Goal: Information Seeking & Learning: Understand process/instructions

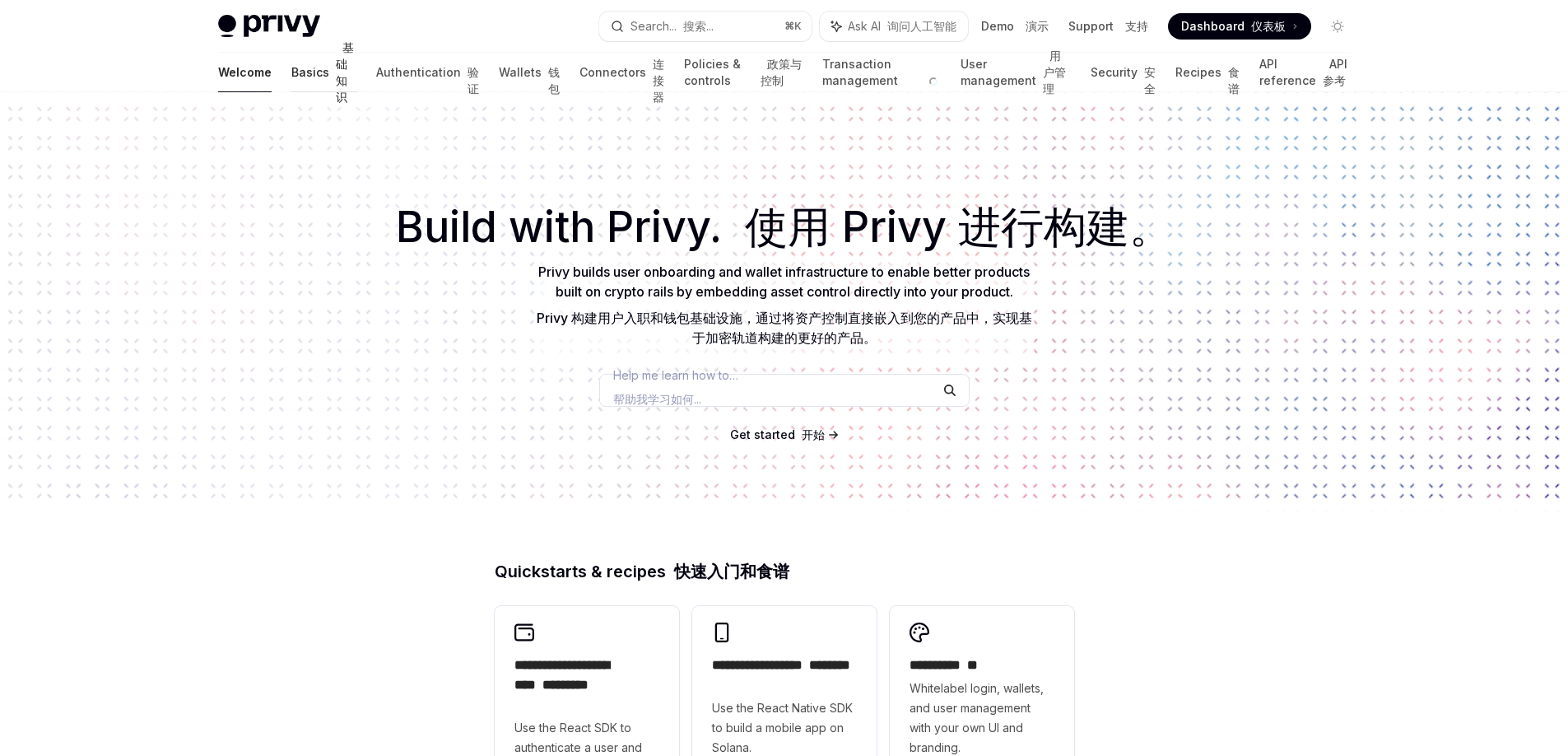
click at [291, 75] on link "Basics 基础知识" at bounding box center [324, 72] width 65 height 40
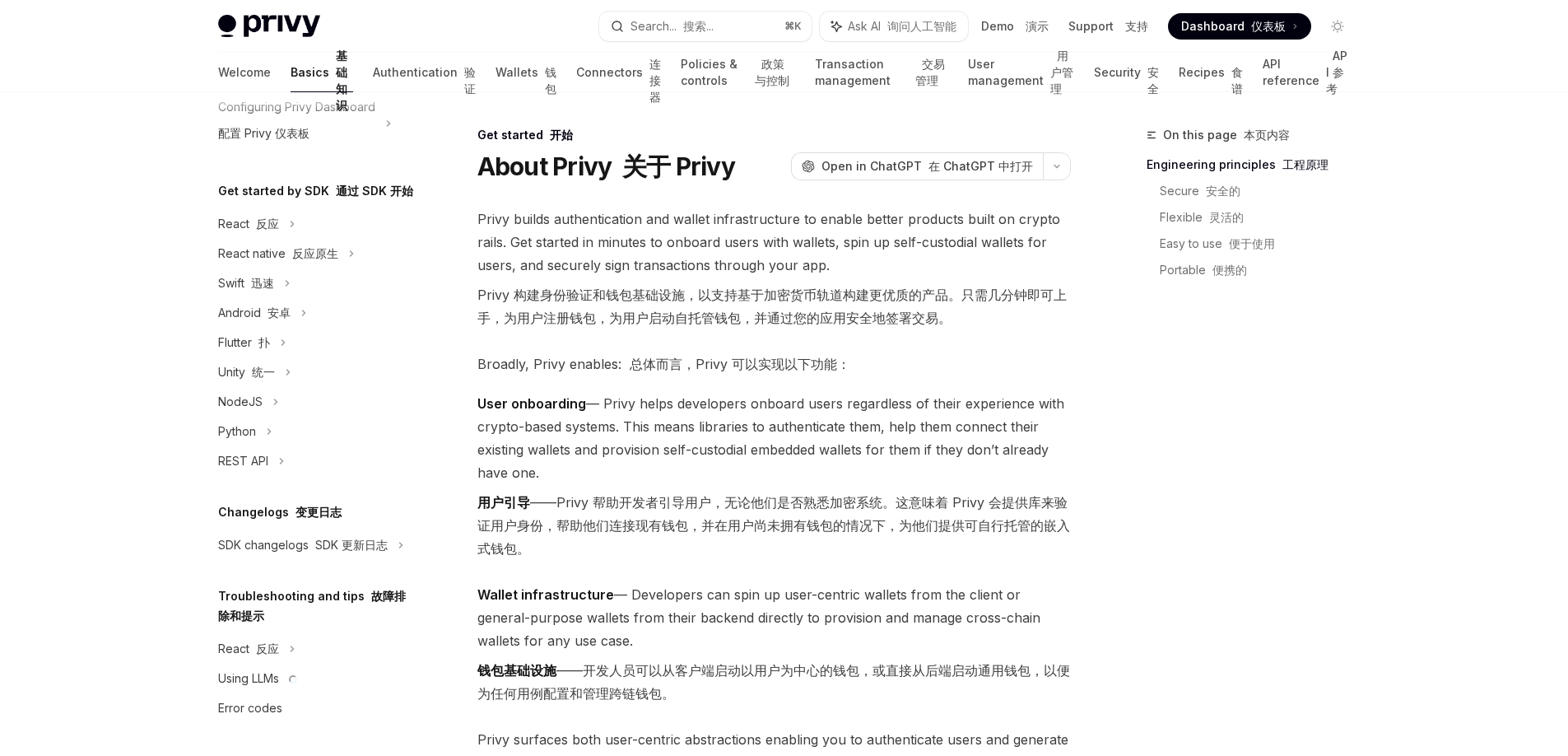
scroll to position [223, 0]
click at [283, 209] on div "React 反应" at bounding box center [310, 224] width 211 height 30
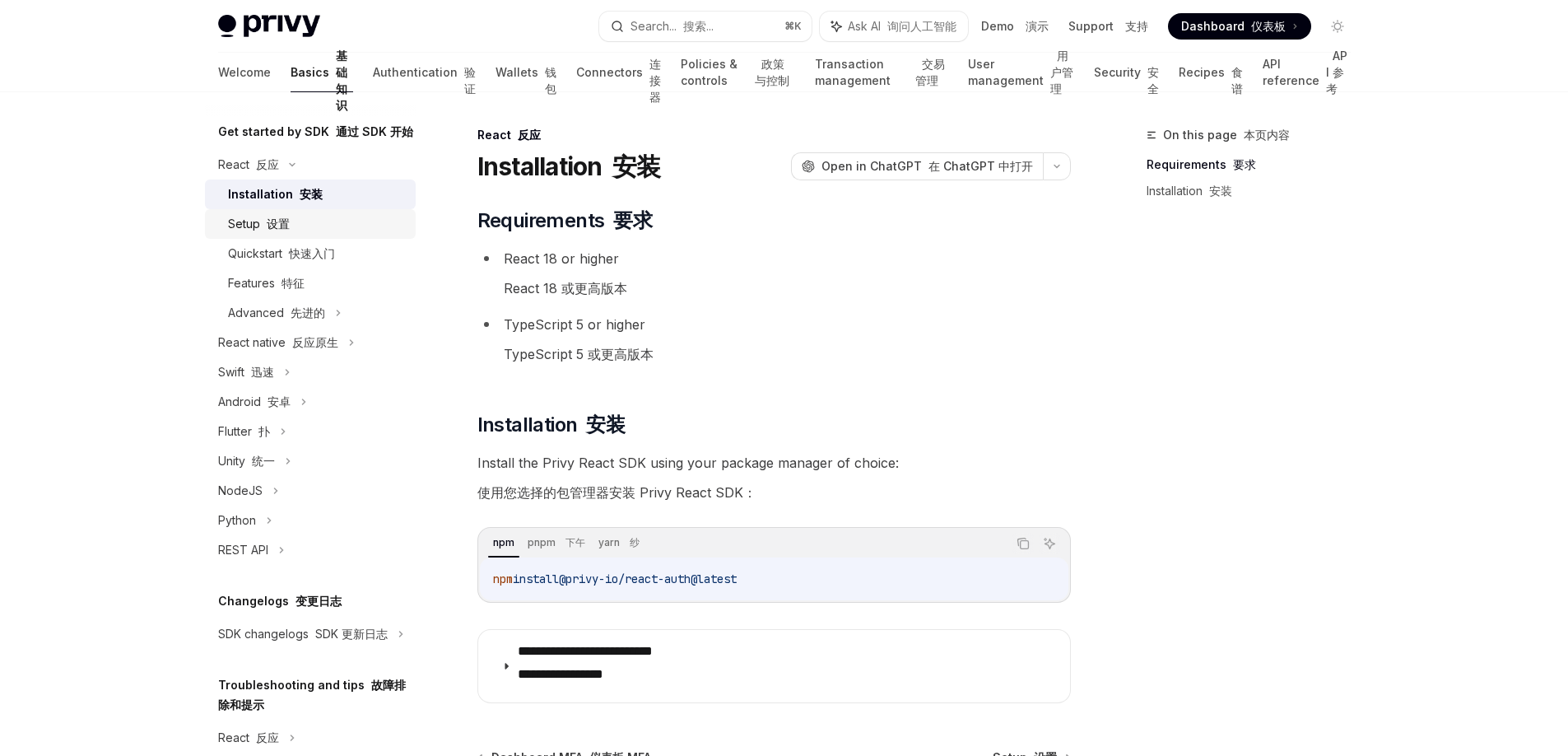
click at [298, 234] on div "Setup 设置" at bounding box center [316, 223] width 177 height 19
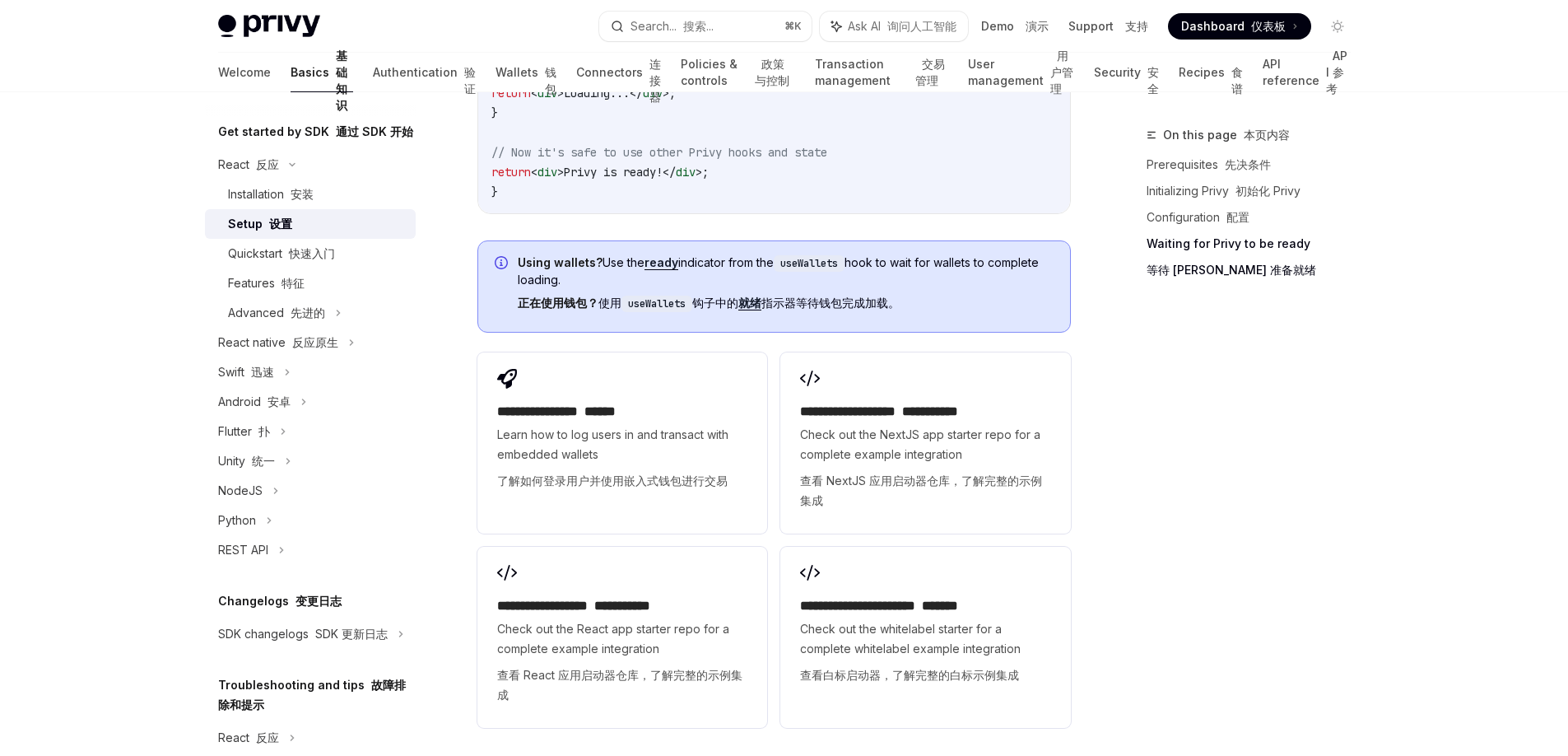
scroll to position [2964, 0]
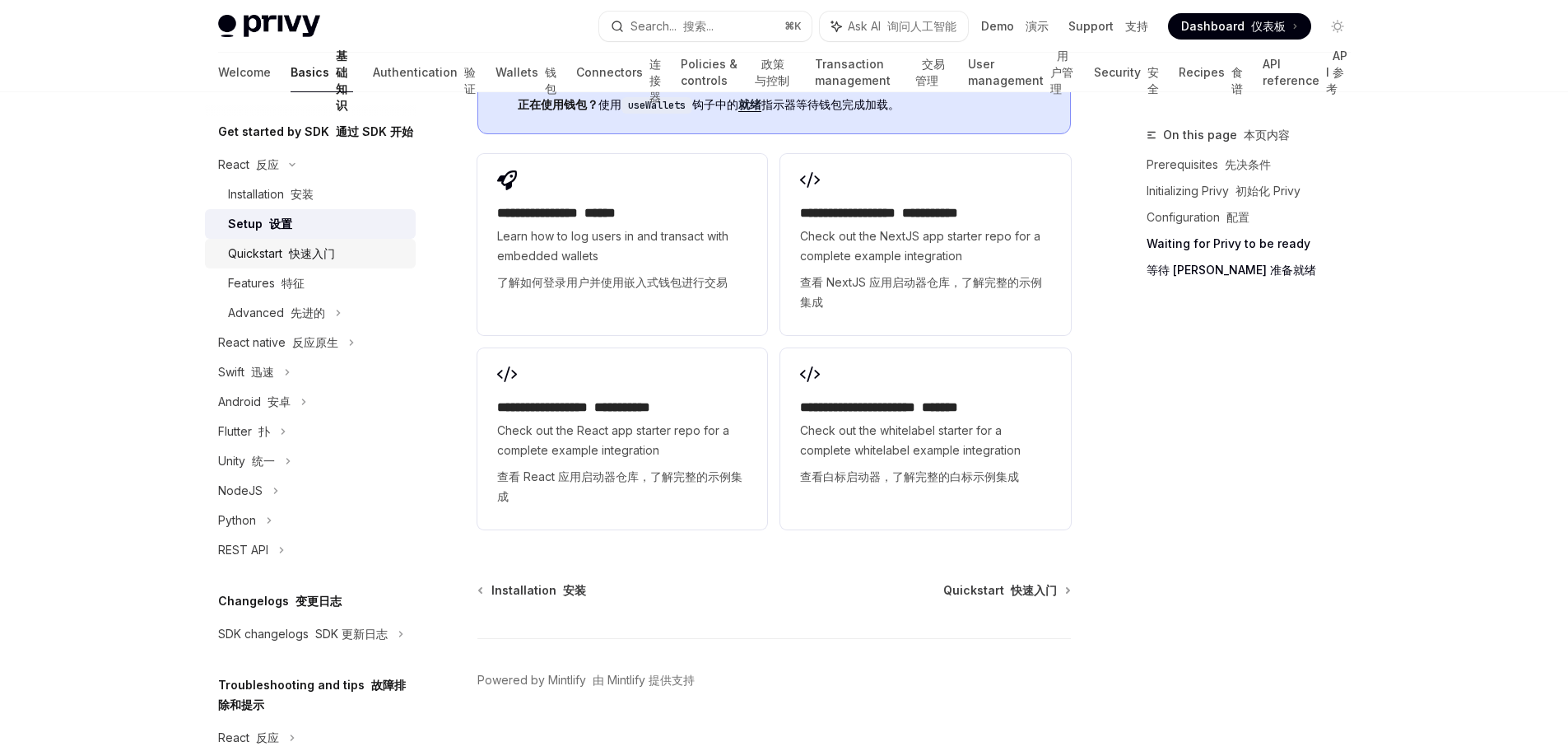
click at [338, 263] on div "Quickstart 快速入门" at bounding box center [316, 253] width 177 height 19
type textarea "*"
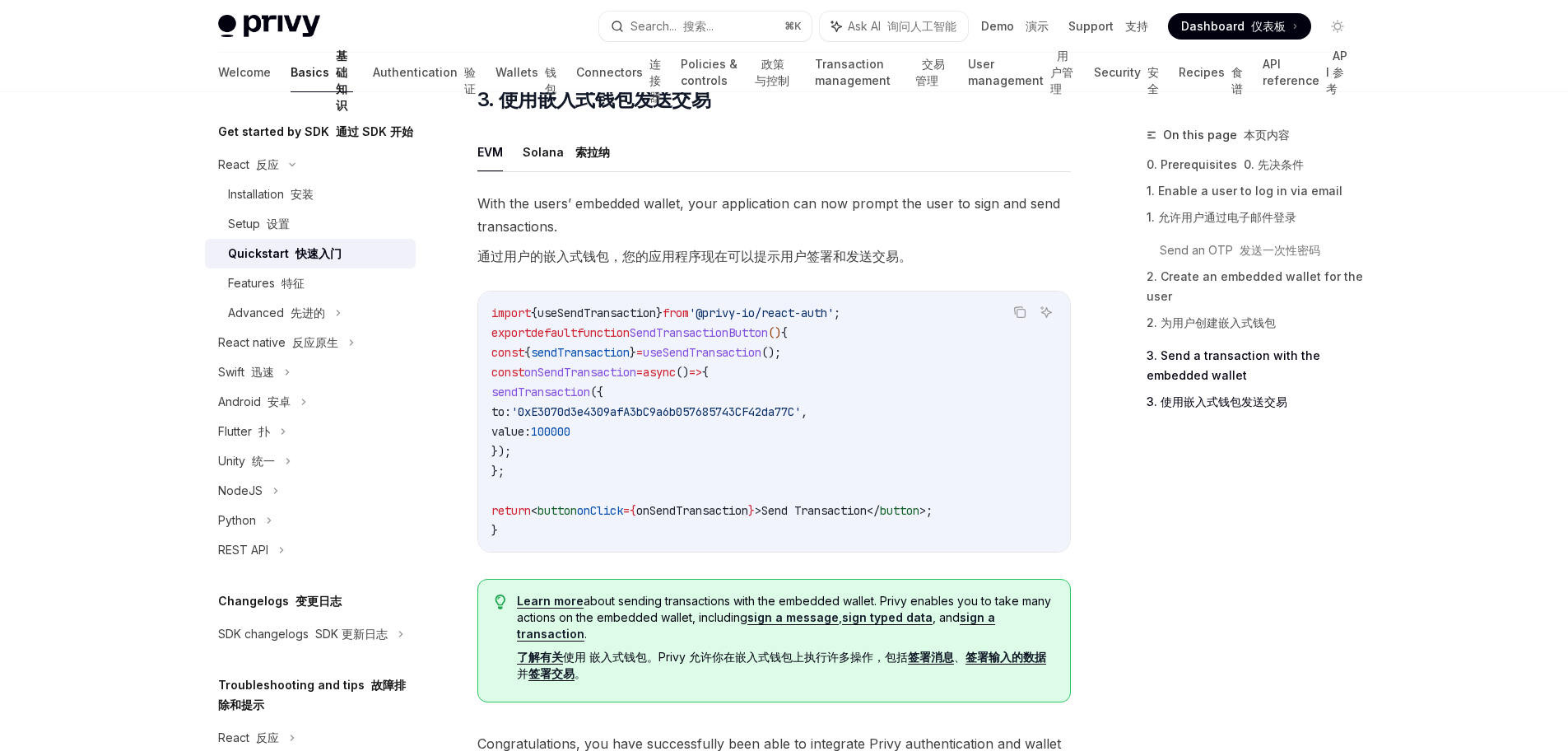
scroll to position [1959, 0]
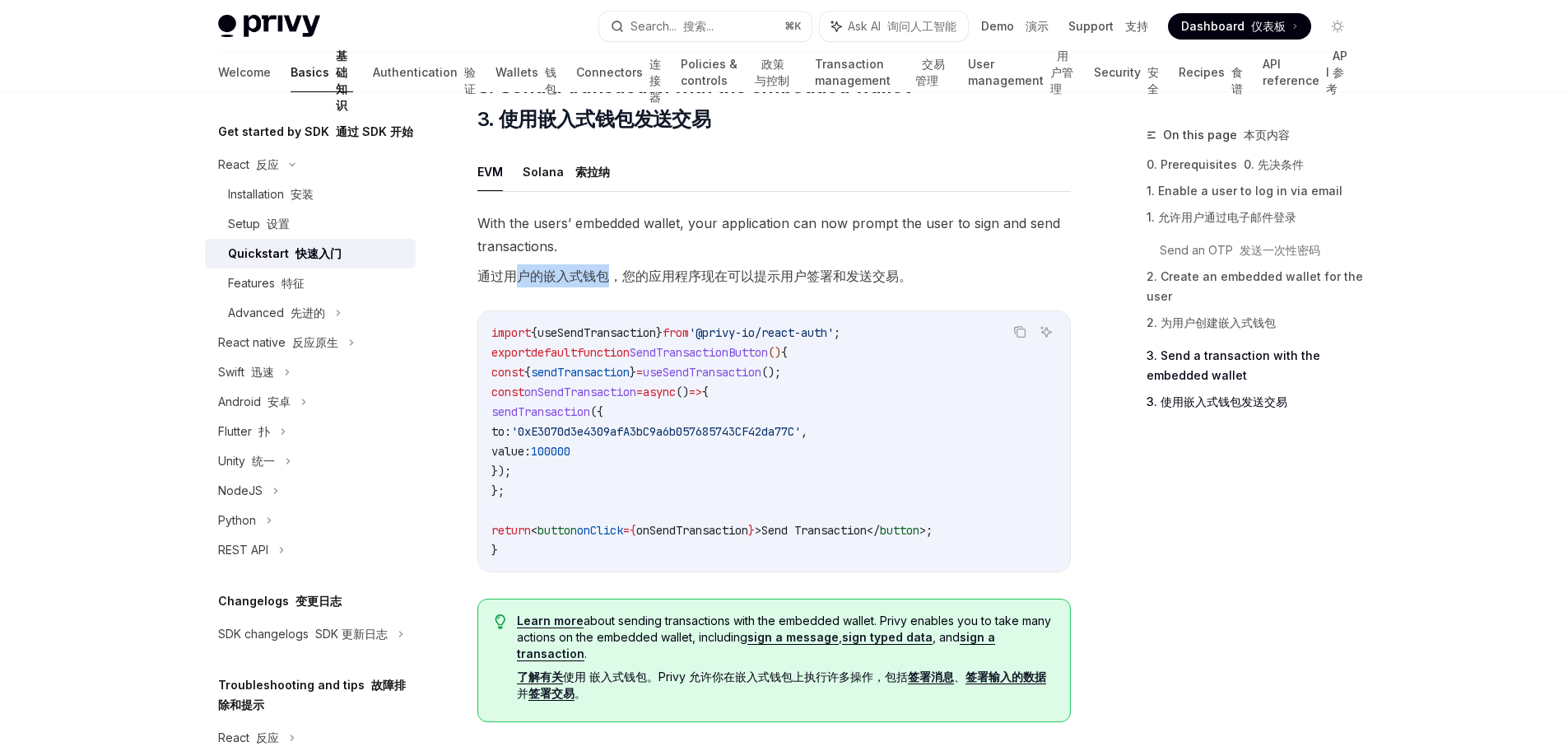
drag, startPoint x: 510, startPoint y: 282, endPoint x: 607, endPoint y: 285, distance: 97.0
click at [607, 284] on font "通过用户的嵌入式钱包，您的应用程序现在可以提示用户签署和发送交易。" at bounding box center [695, 276] width 434 height 17
click at [575, 700] on link "签署交易" at bounding box center [552, 693] width 46 height 15
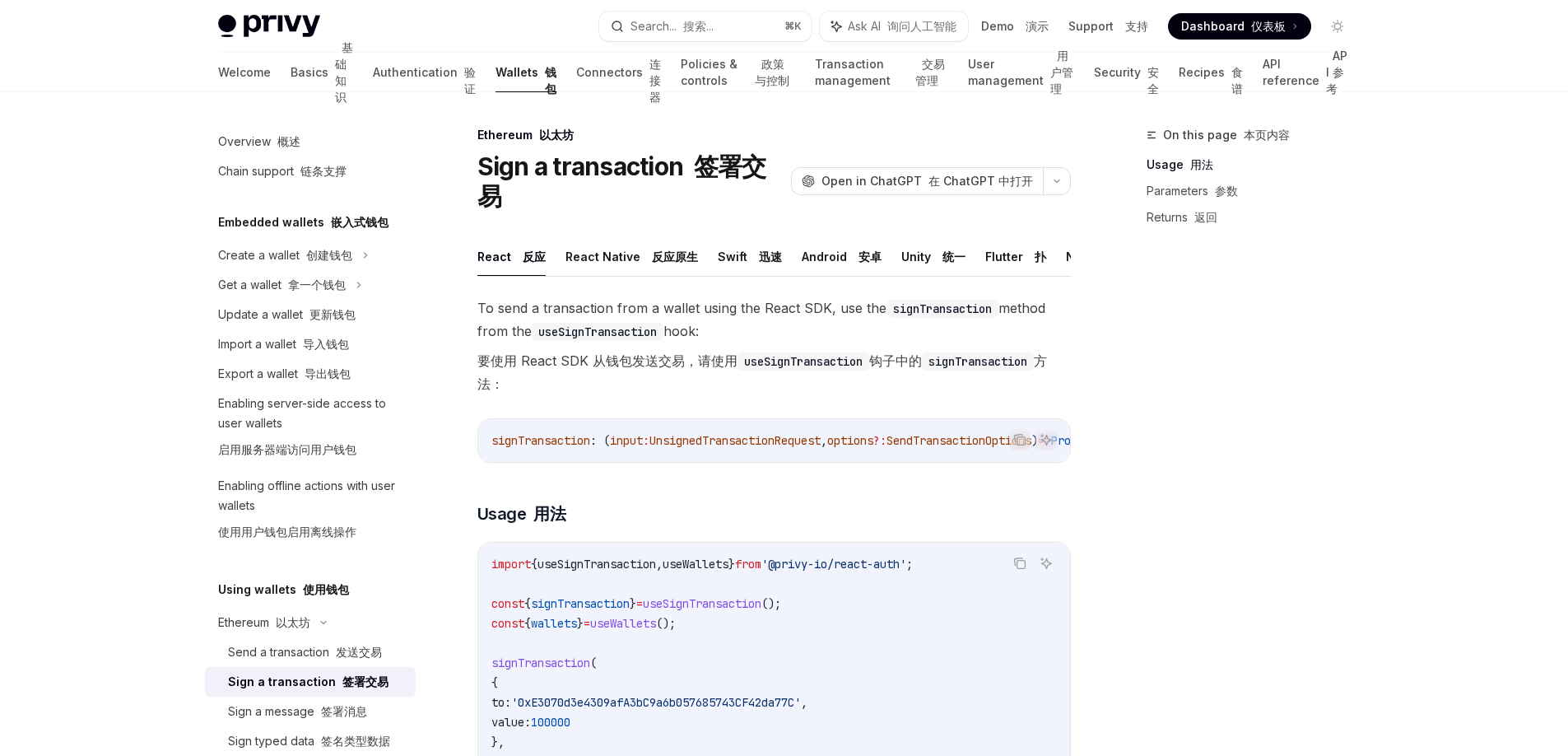
scroll to position [112, 0]
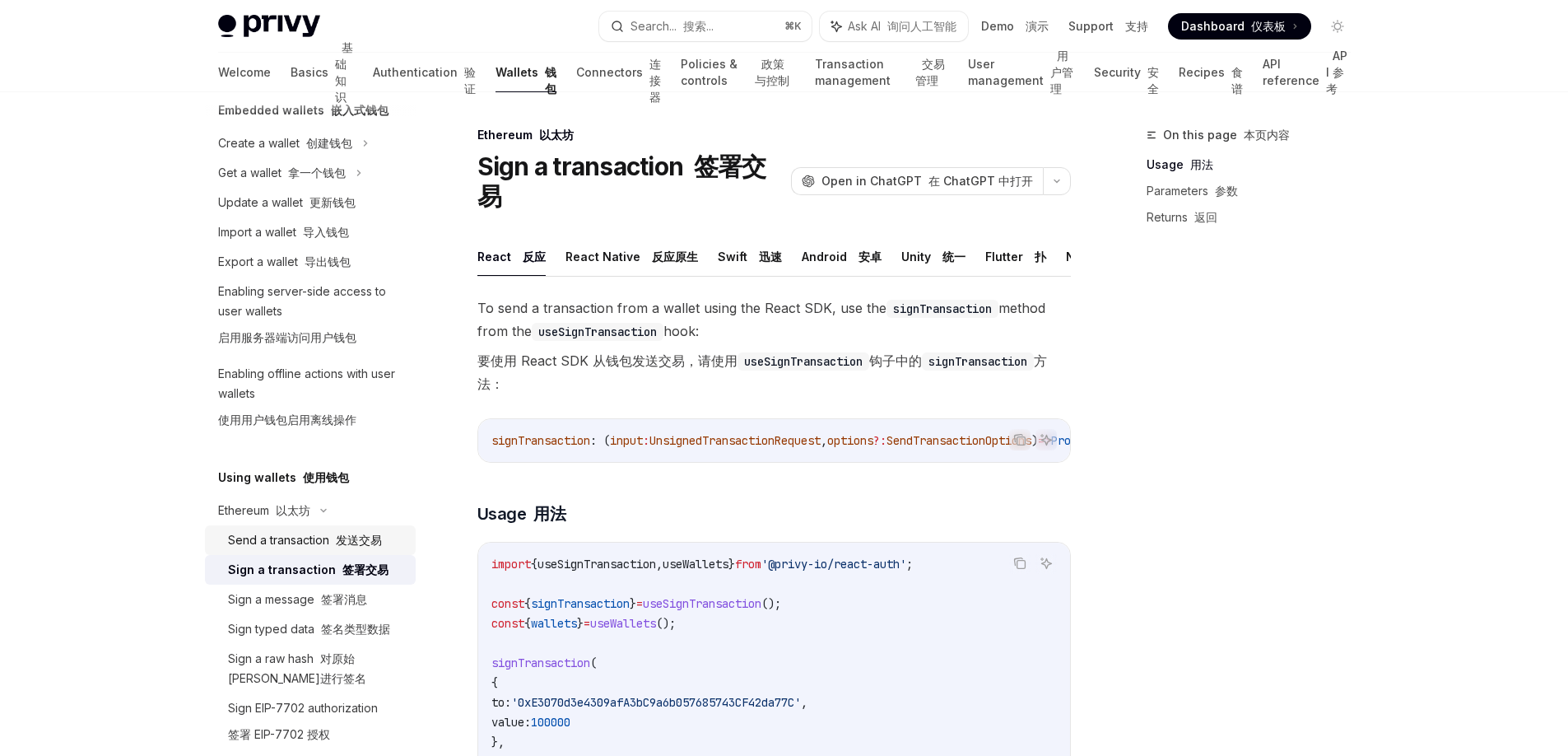
click at [328, 533] on div "Send a transaction 发送交易" at bounding box center [305, 540] width 154 height 19
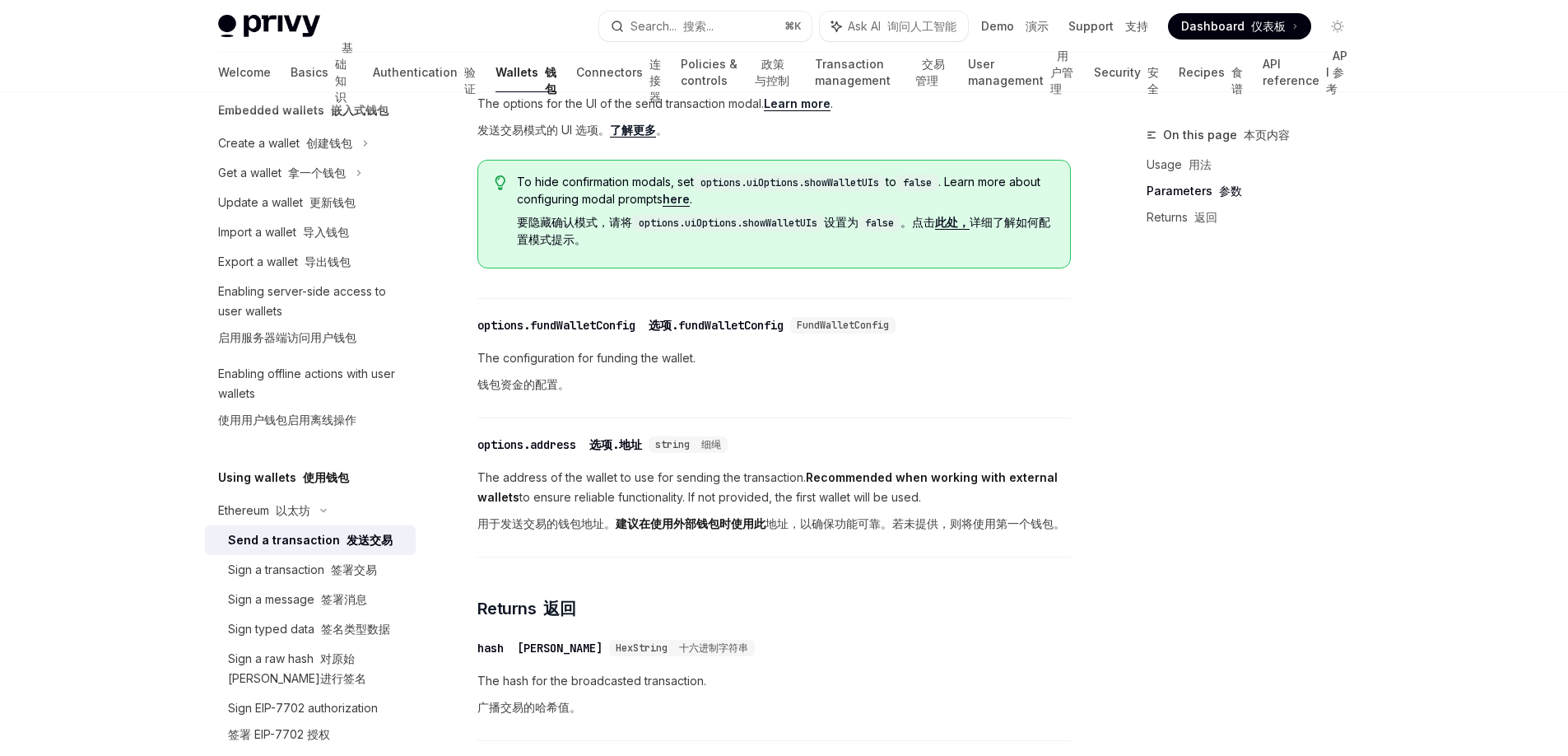
scroll to position [1059, 0]
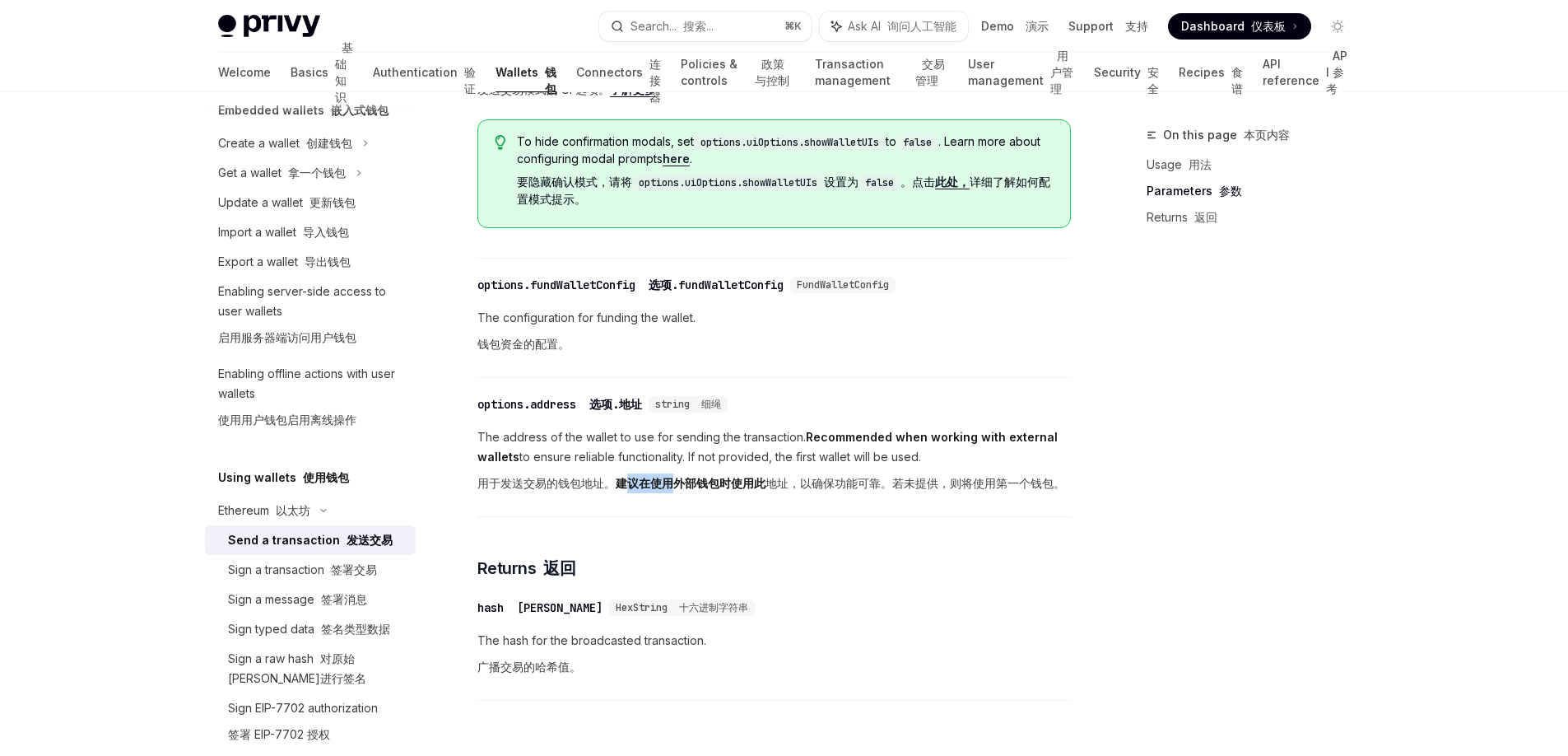
drag, startPoint x: 618, startPoint y: 507, endPoint x: 664, endPoint y: 509, distance: 46.0
click at [664, 490] on strong "建议在使用外部钱包时使用此" at bounding box center [690, 483] width 150 height 14
drag, startPoint x: 486, startPoint y: 506, endPoint x: 565, endPoint y: 513, distance: 79.3
click at [565, 490] on font "用于发送交易的钱包地址。 建议在使用外部钱包时使用此 地址，以确保功能可靠。若未提供，则将使用第一个钱包。" at bounding box center [772, 483] width 588 height 14
drag, startPoint x: 632, startPoint y: 514, endPoint x: 748, endPoint y: 512, distance: 116.0
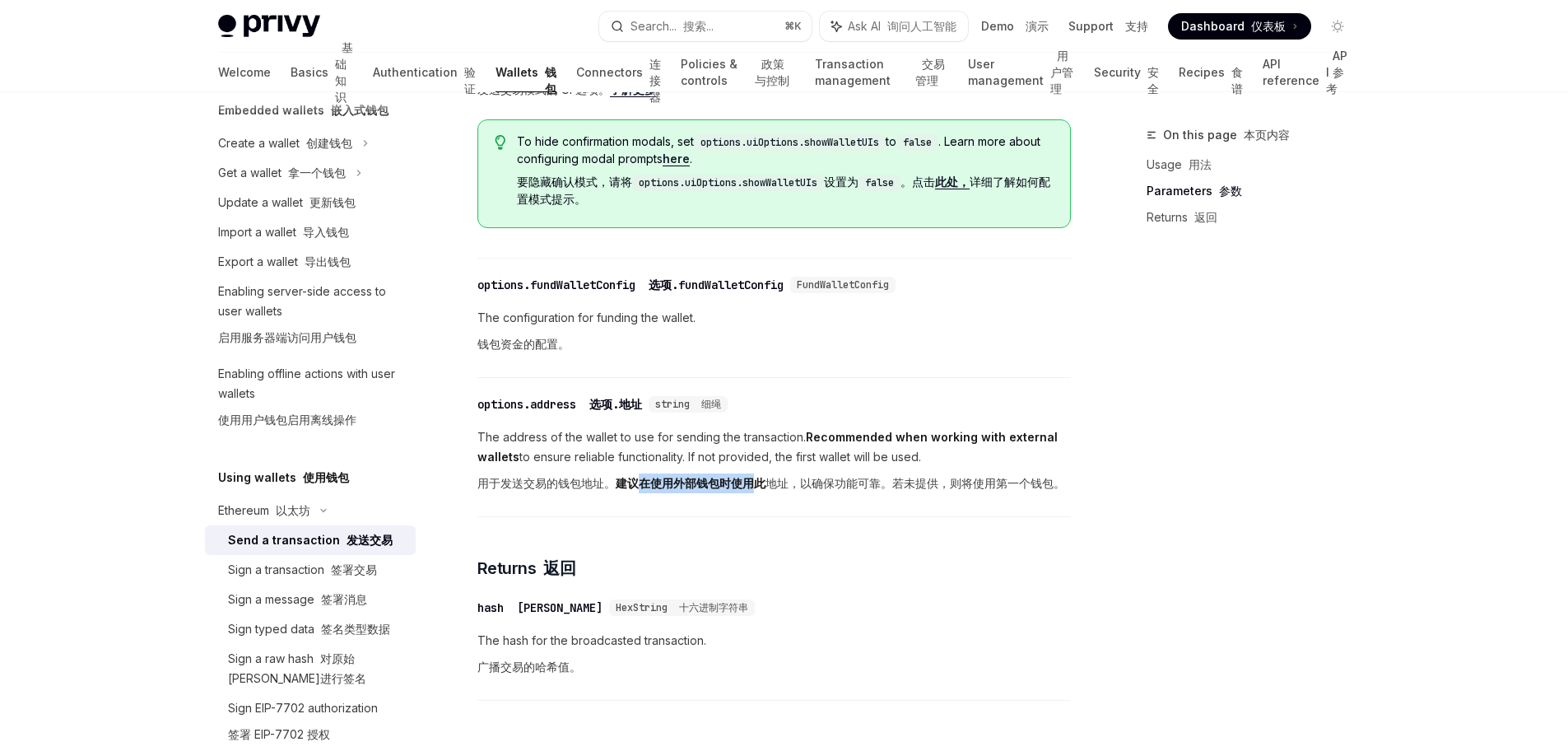
click at [748, 490] on strong "建议在使用外部钱包时使用此" at bounding box center [690, 483] width 150 height 14
click at [657, 517] on div "​ options.address 选项.地址 string 细绳 The address of the wallet to use for sending …" at bounding box center [774, 451] width 593 height 131
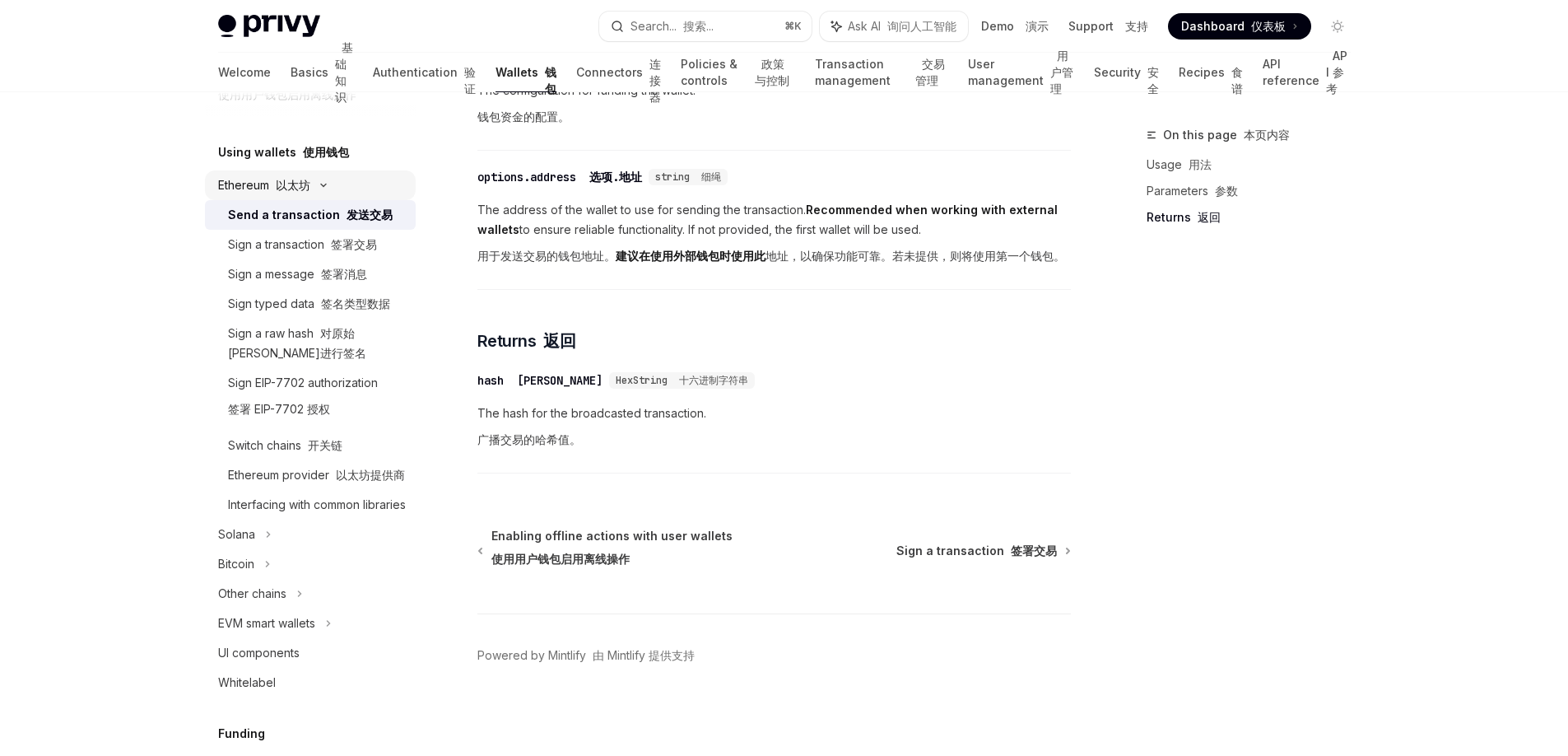
scroll to position [630, 0]
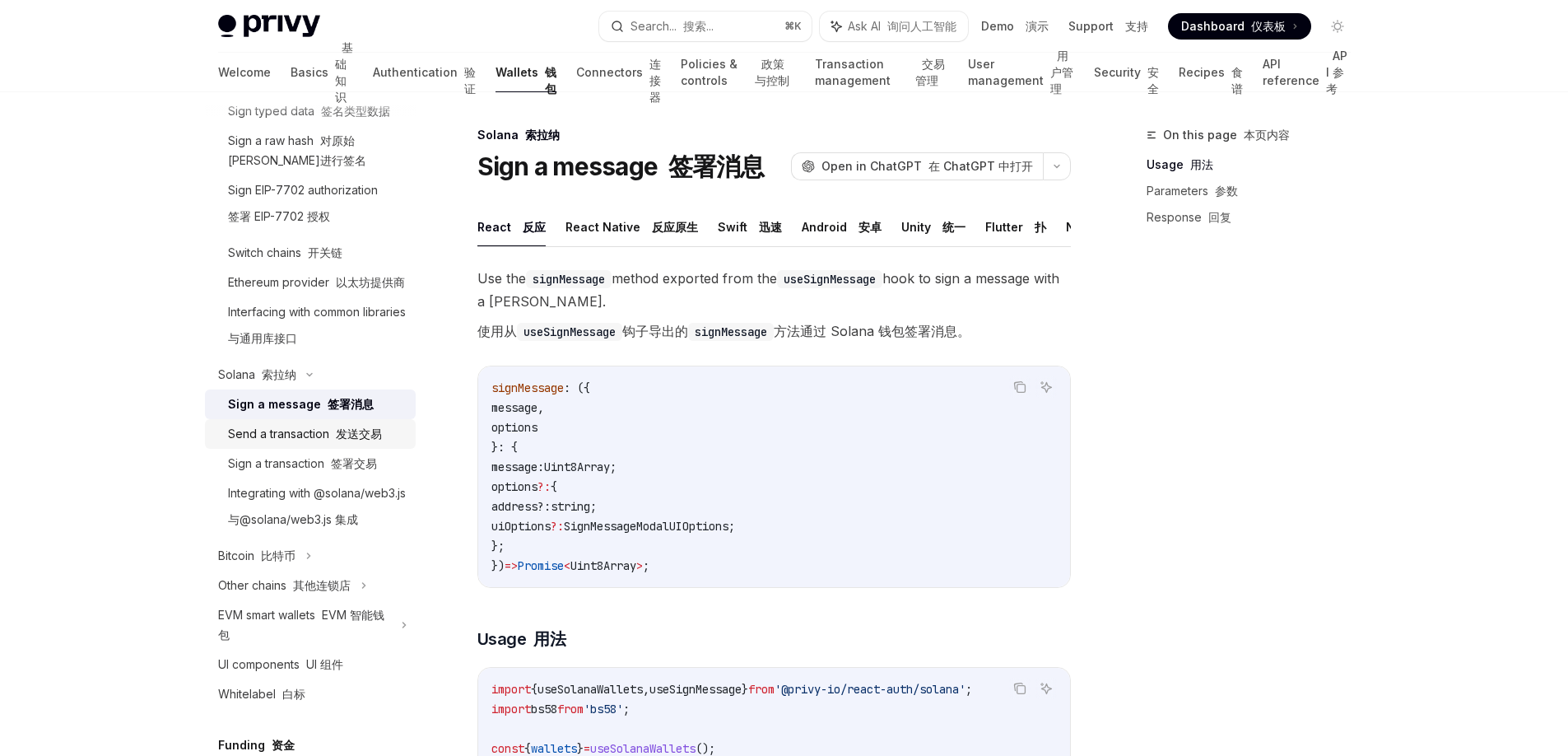
click at [336, 441] on font "发送交易" at bounding box center [358, 434] width 46 height 14
type textarea "*"
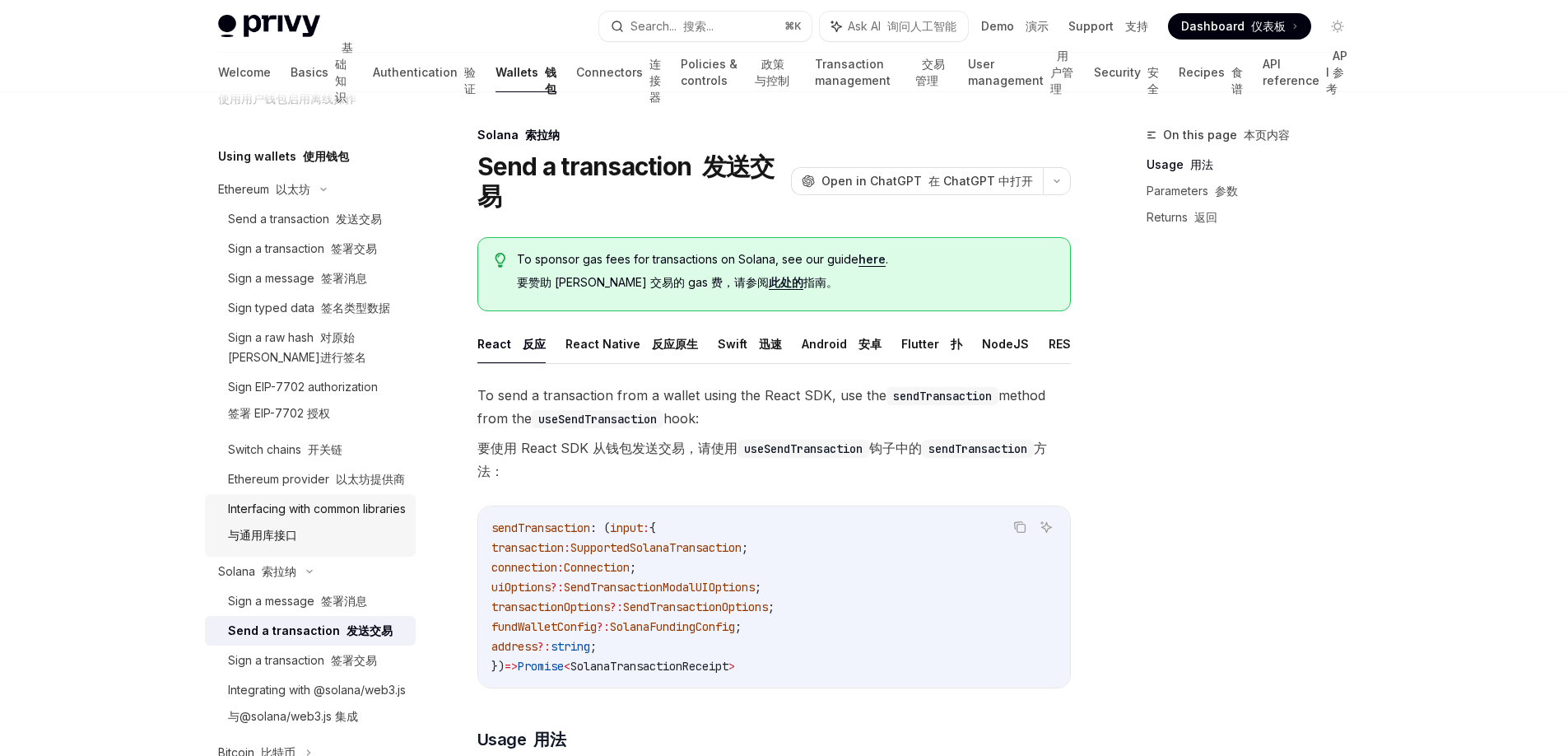
scroll to position [422, 0]
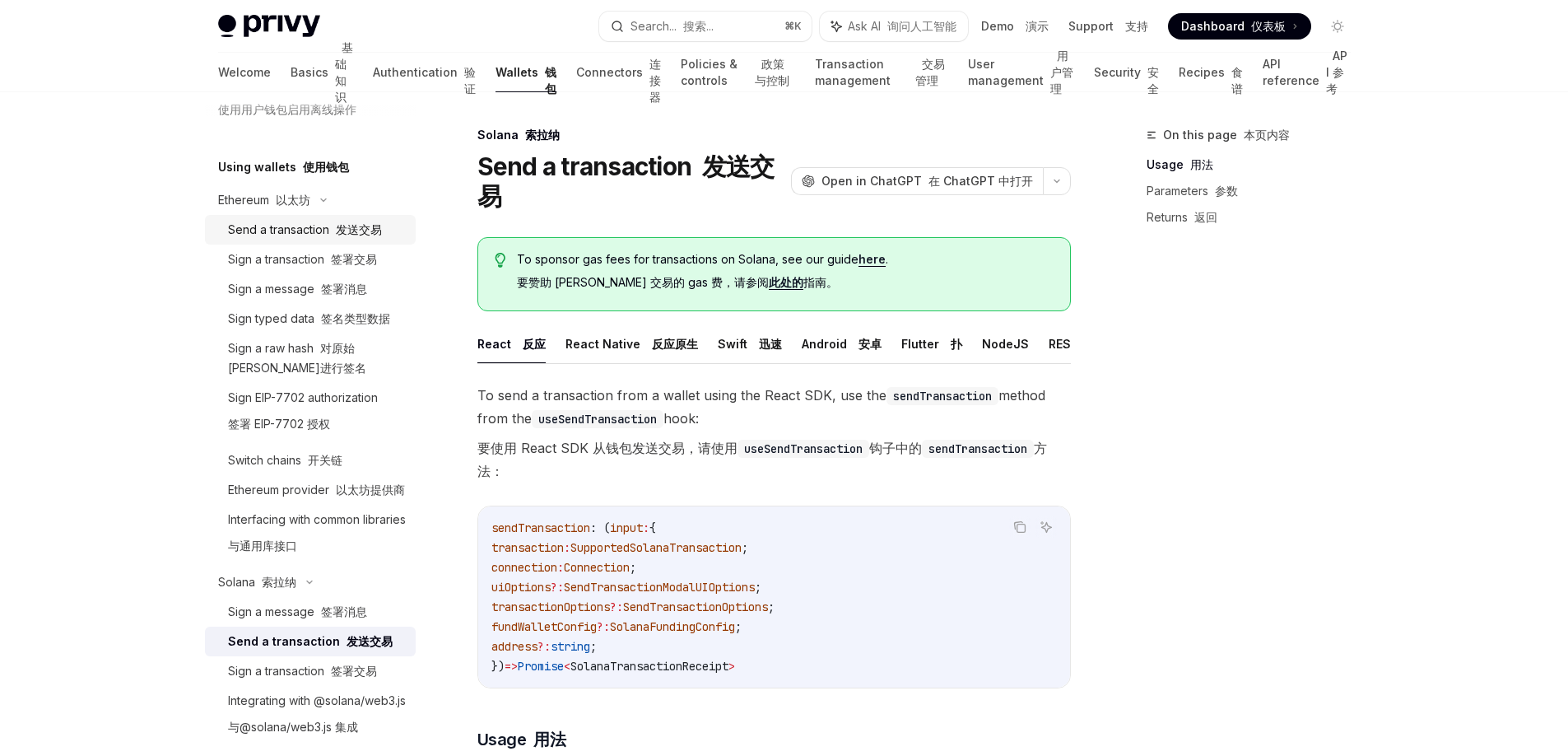
click at [301, 236] on div "Send a transaction 发送交易" at bounding box center [305, 230] width 154 height 19
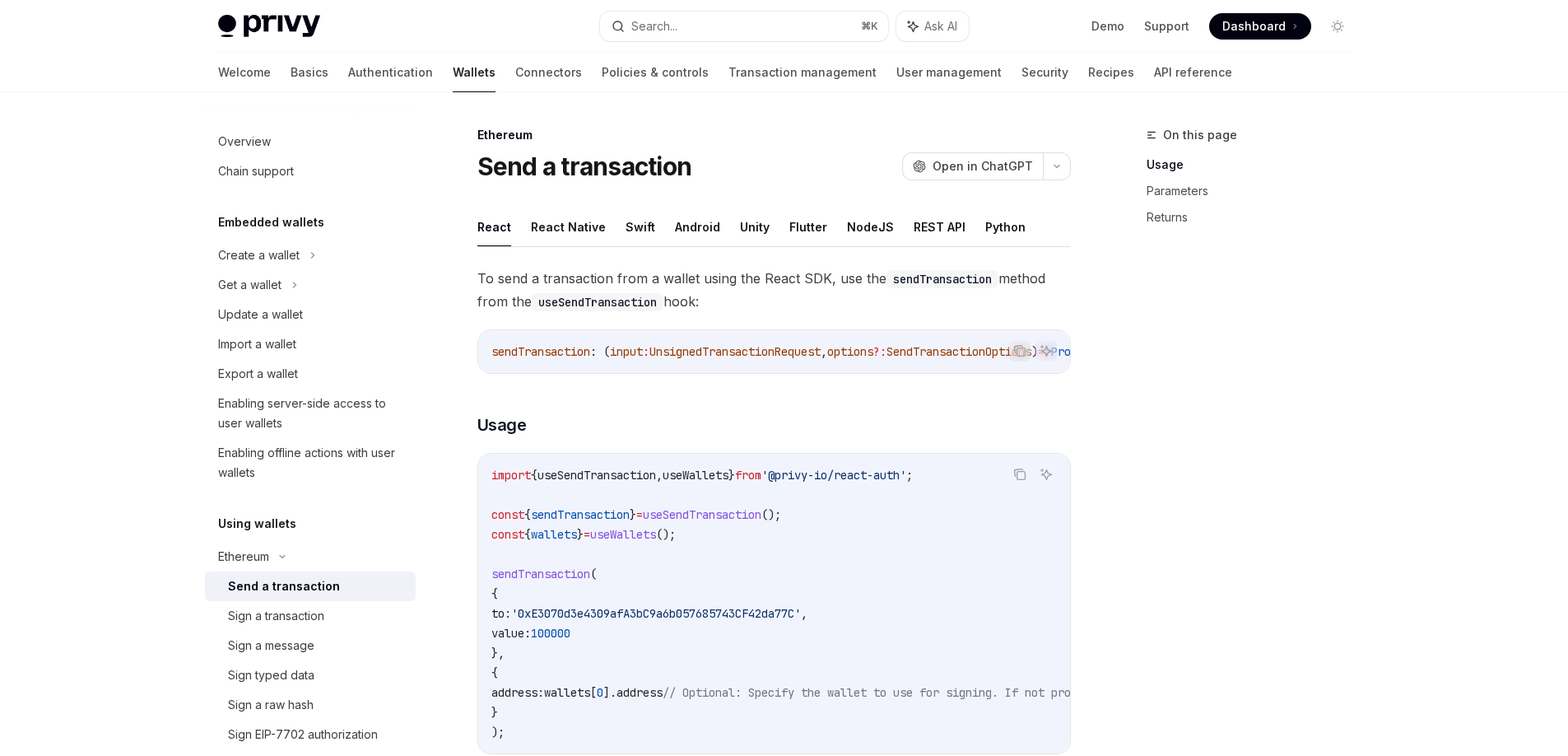
type textarea "*"
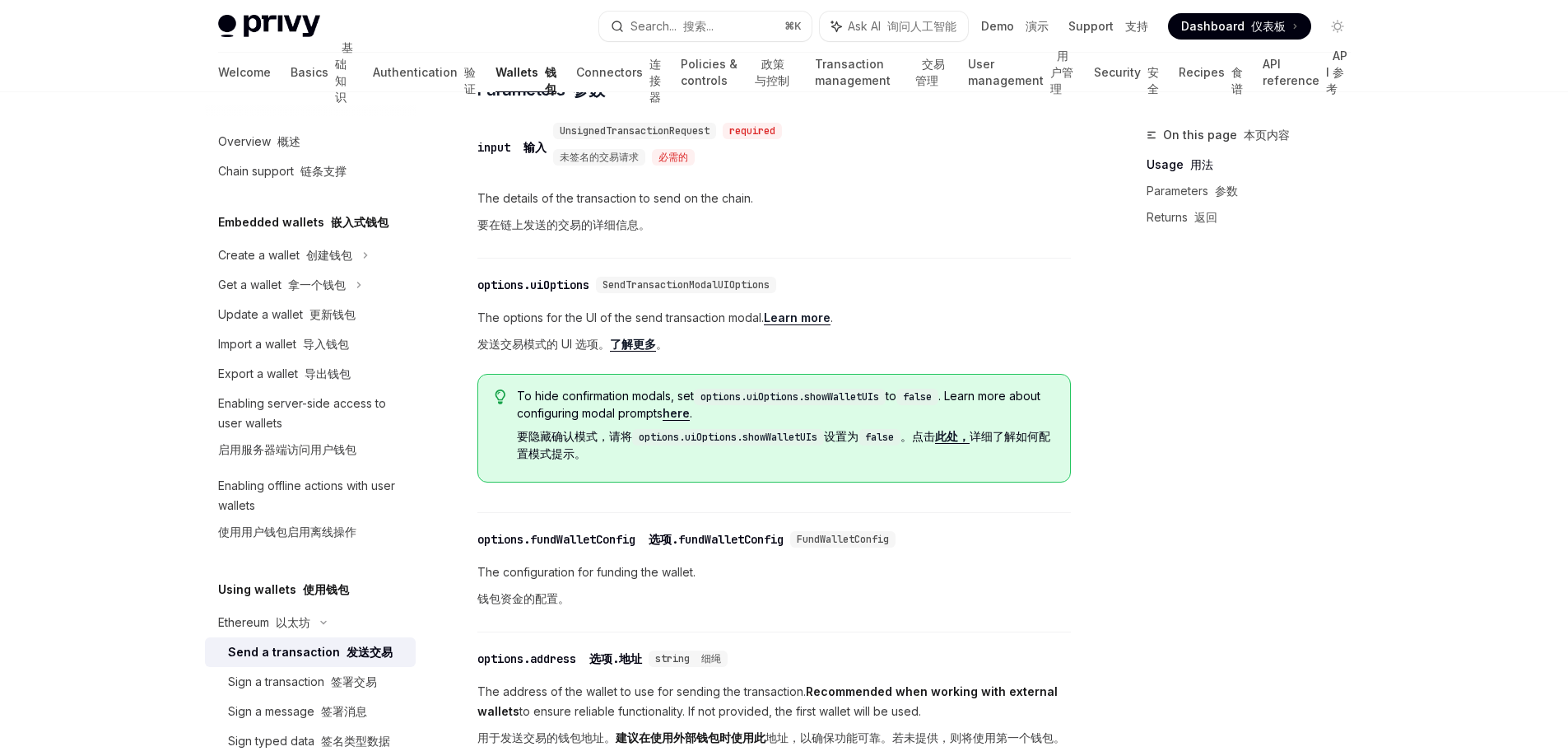
scroll to position [383, 0]
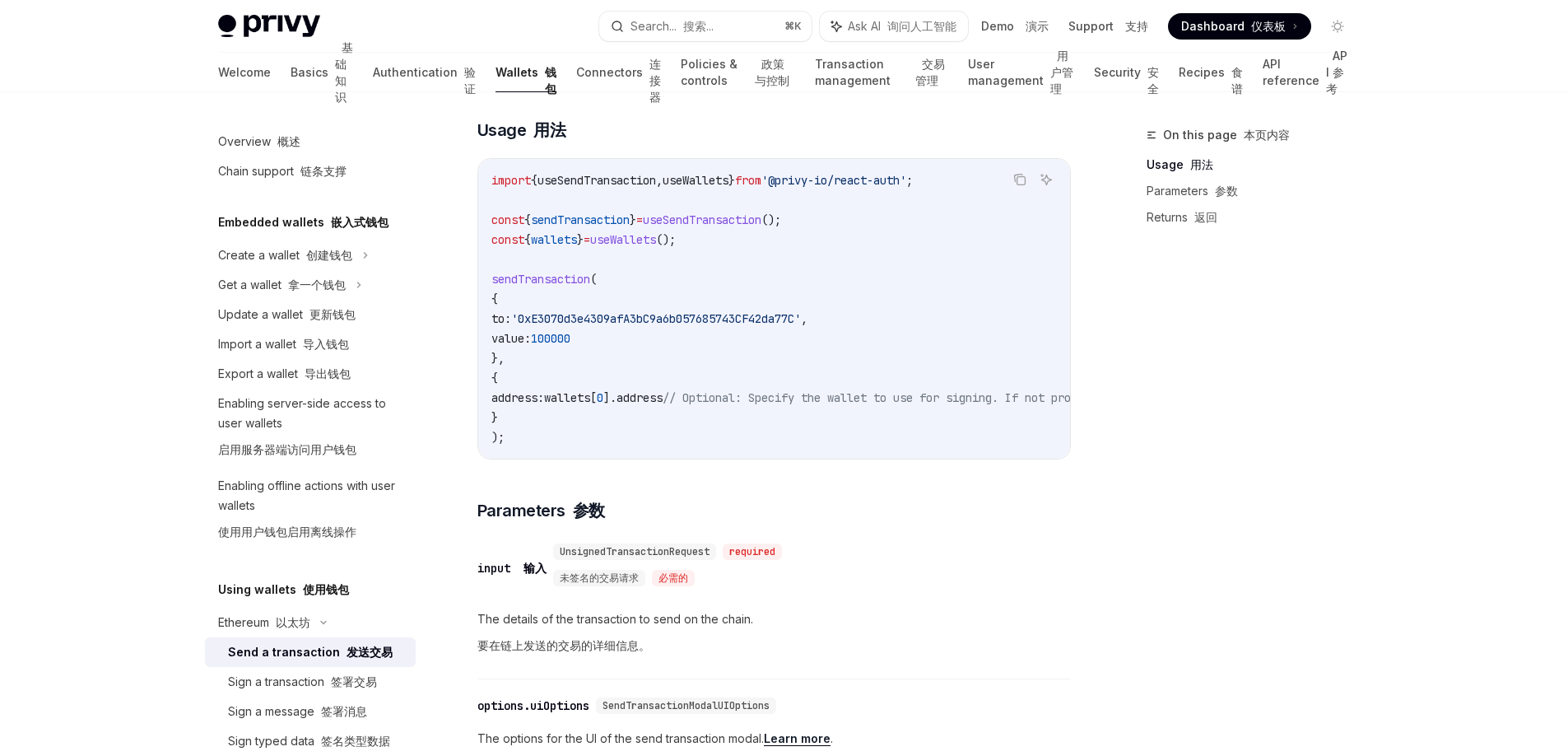
click at [570, 346] on span "100000" at bounding box center [550, 338] width 40 height 15
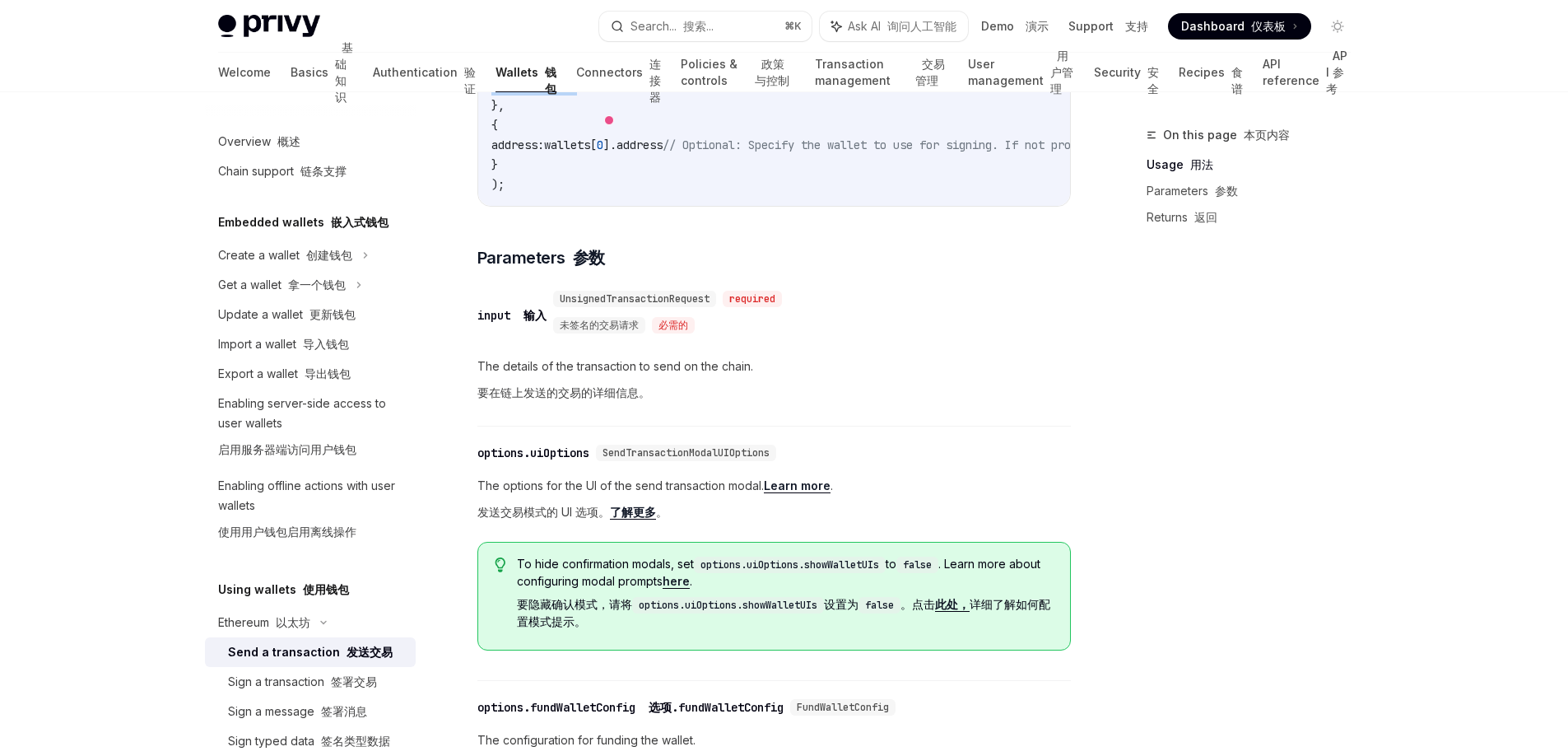
scroll to position [327, 0]
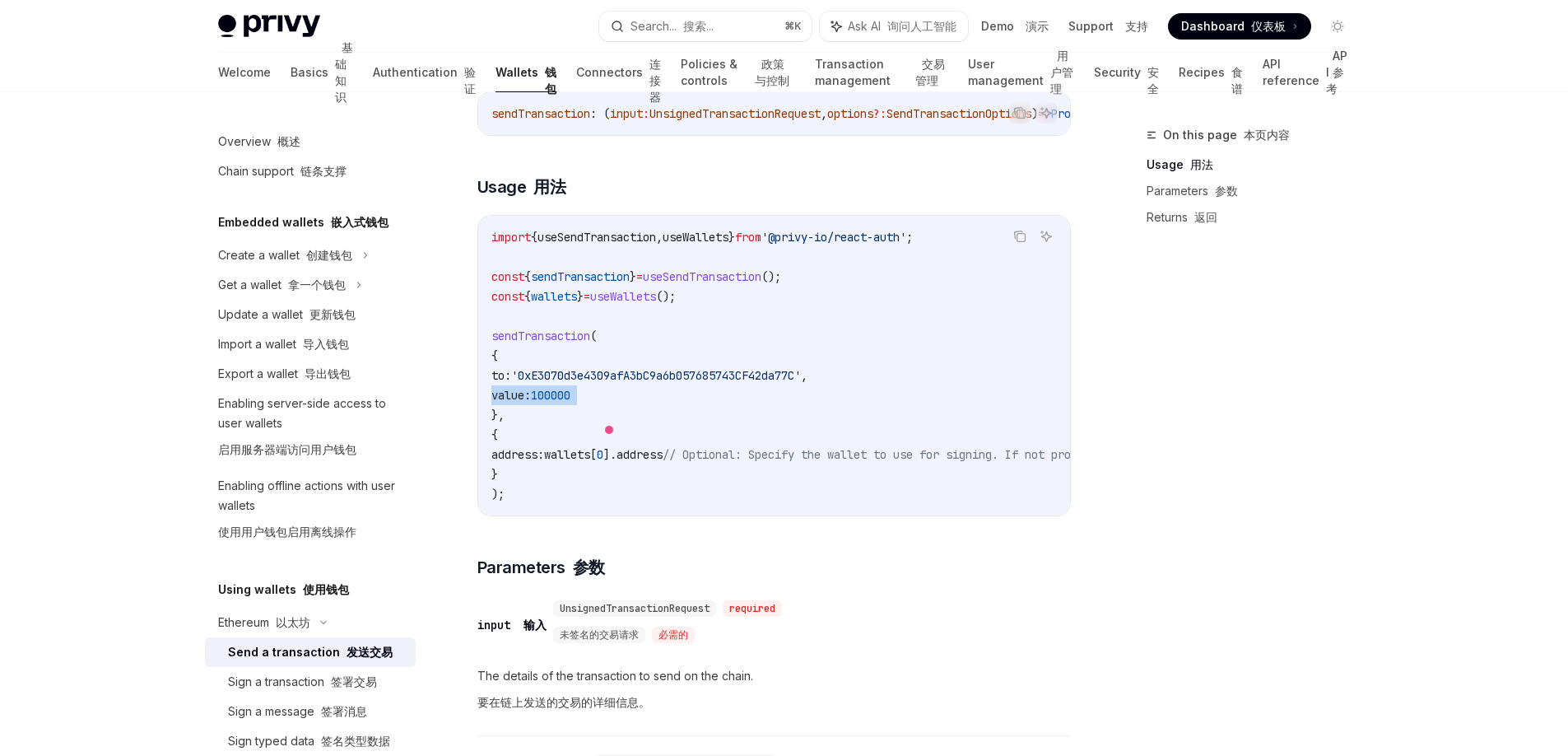
click at [594, 284] on span "sendTransaction" at bounding box center [580, 276] width 99 height 15
copy span "sendTransaction"
click at [1209, 31] on span "Dashboard 仪表板" at bounding box center [1233, 26] width 104 height 17
